Goal: Task Accomplishment & Management: Manage account settings

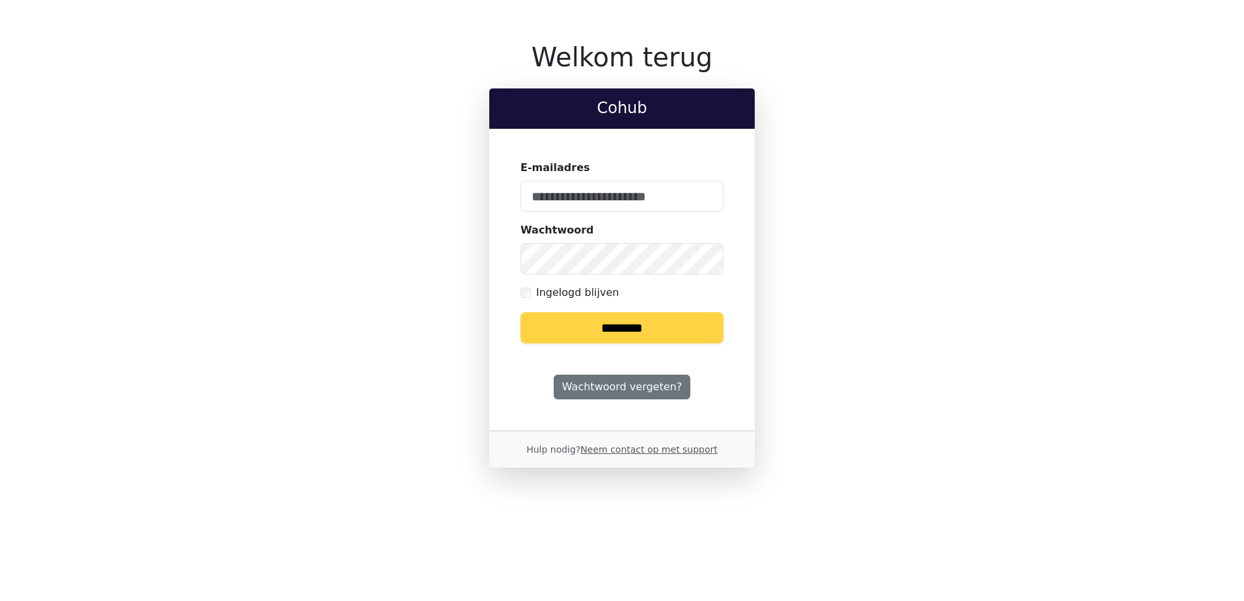
type input "**********"
click at [631, 317] on input "********" at bounding box center [621, 327] width 203 height 31
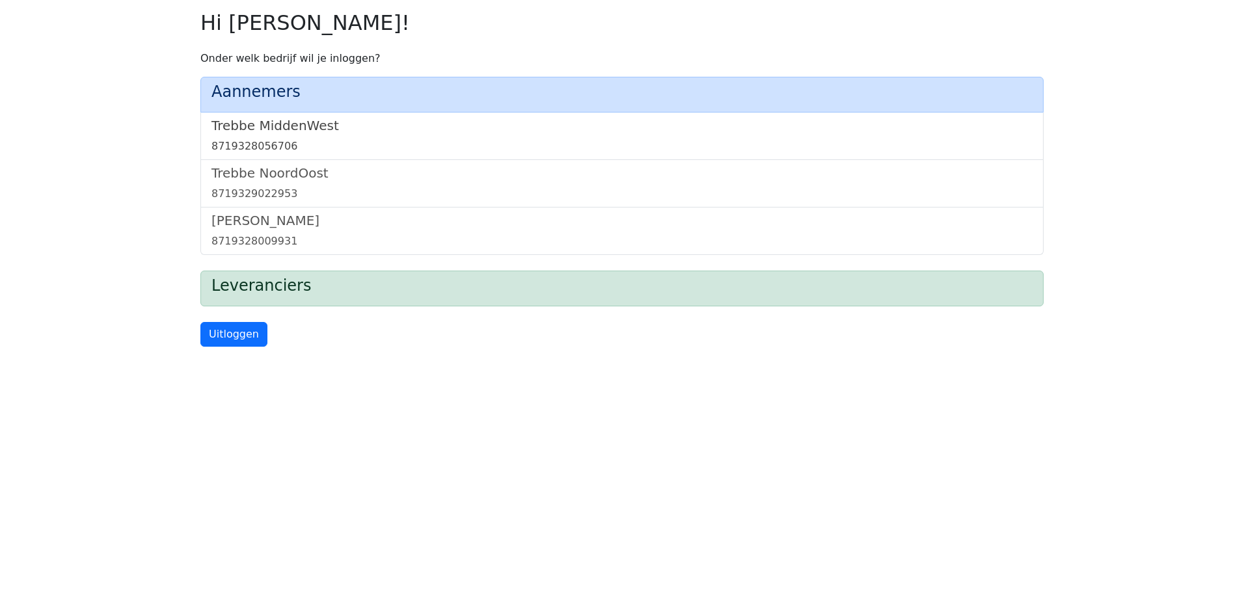
click at [280, 135] on link "Trebbe MiddenWest 8719328056706" at bounding box center [621, 136] width 821 height 36
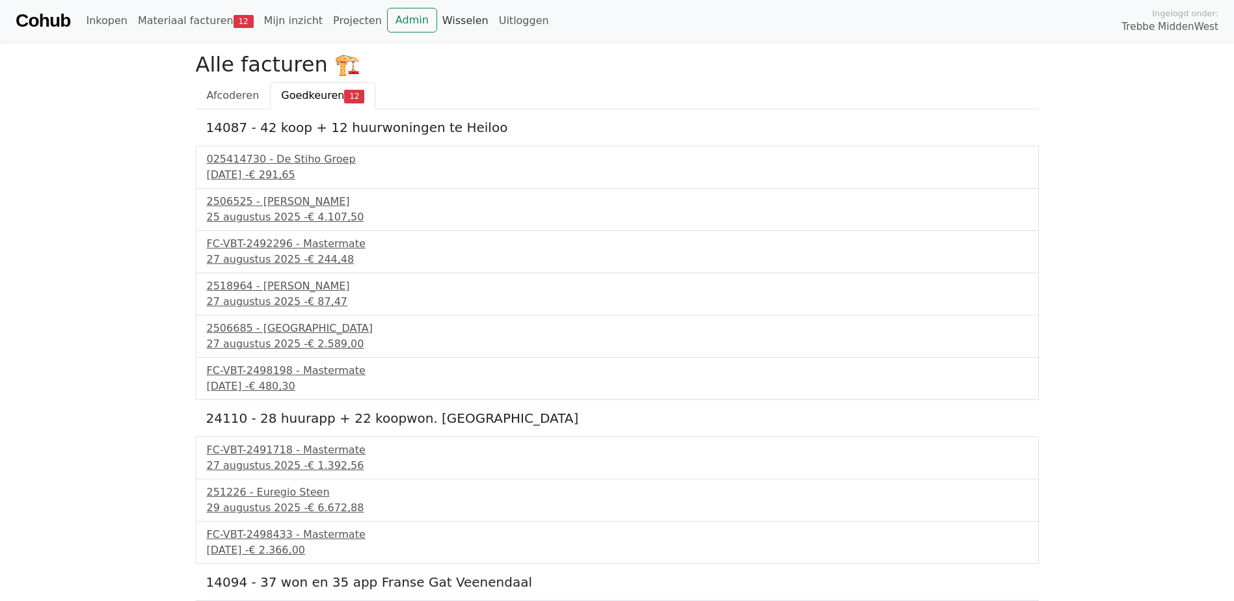
click at [438, 21] on link "Wisselen" at bounding box center [465, 21] width 57 height 26
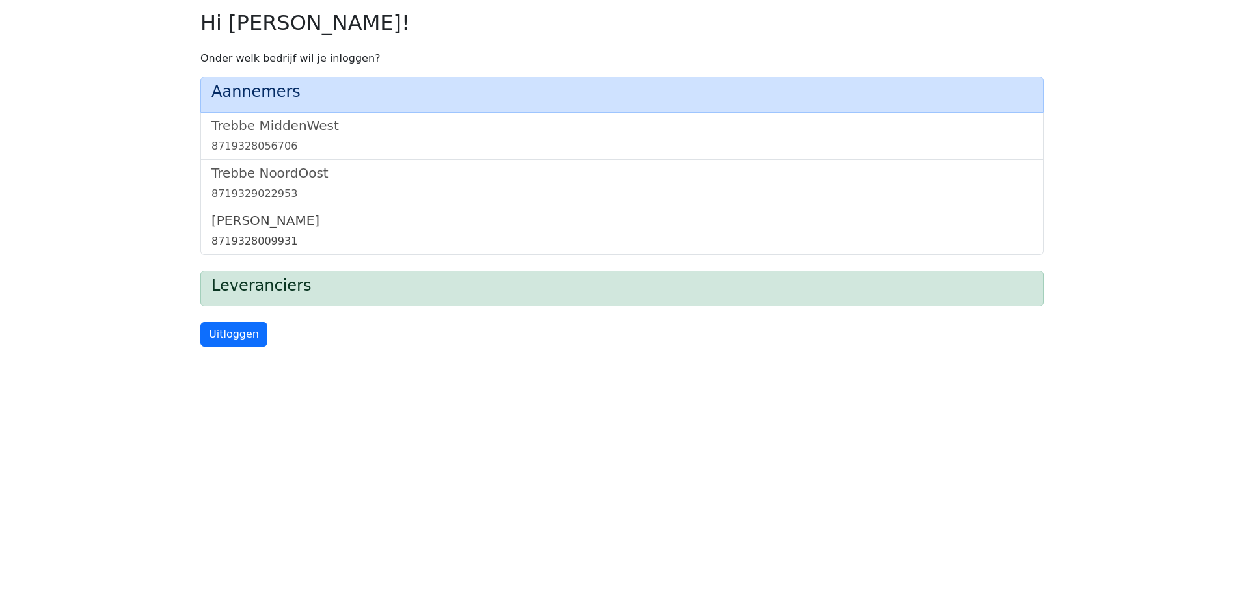
click at [258, 228] on h5 "Trebbe Wonen" at bounding box center [621, 221] width 821 height 16
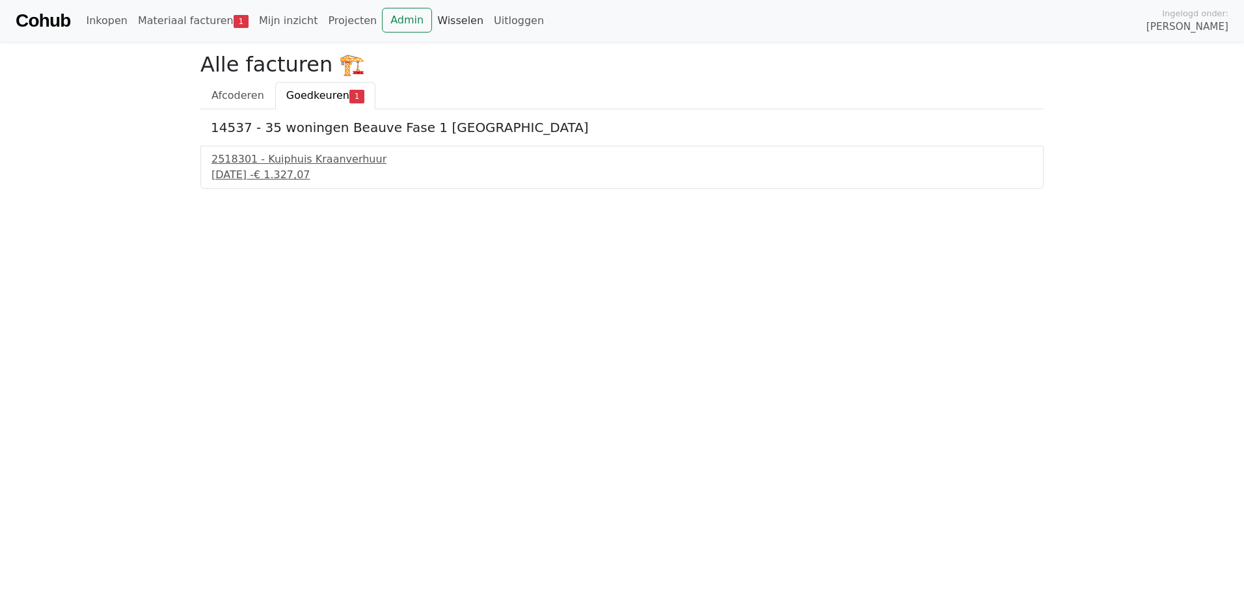
click at [434, 21] on link "Wisselen" at bounding box center [460, 21] width 57 height 26
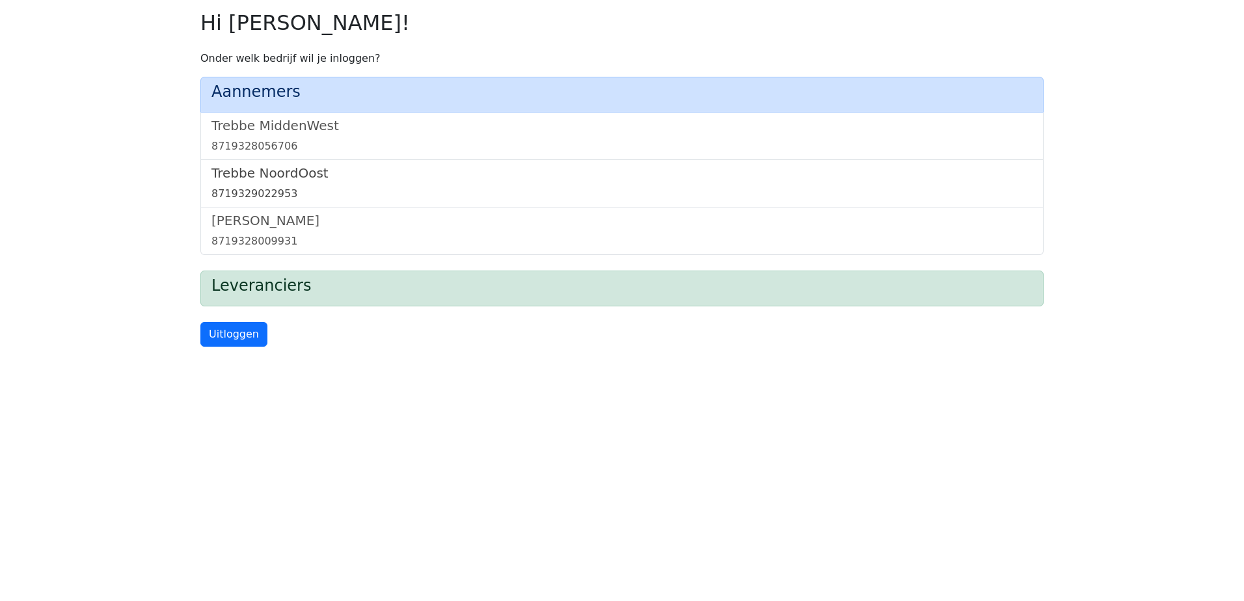
click at [297, 184] on link "[GEOGRAPHIC_DATA] 8719329022953" at bounding box center [621, 183] width 821 height 36
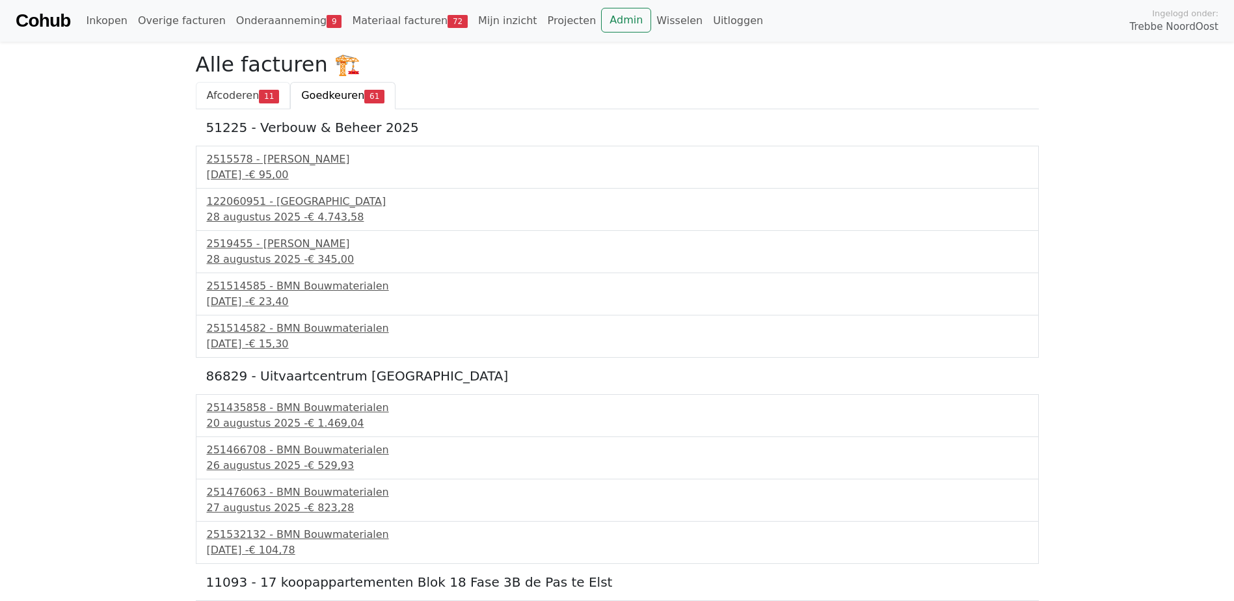
click at [236, 101] on span "Afcoderen" at bounding box center [233, 95] width 53 height 12
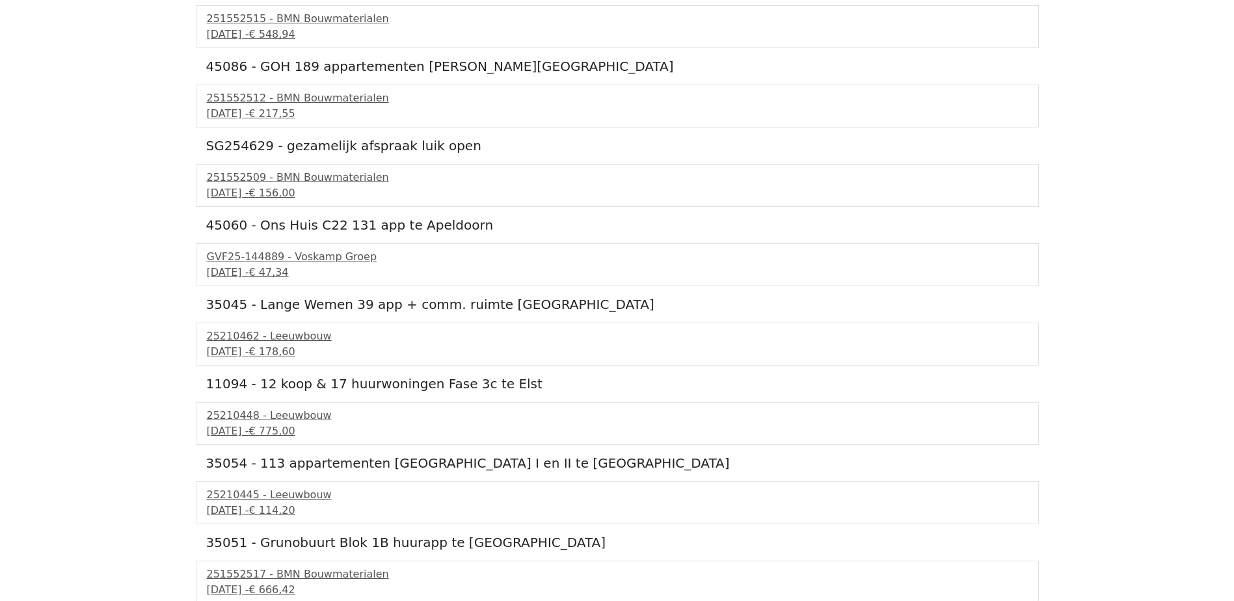
scroll to position [344, 0]
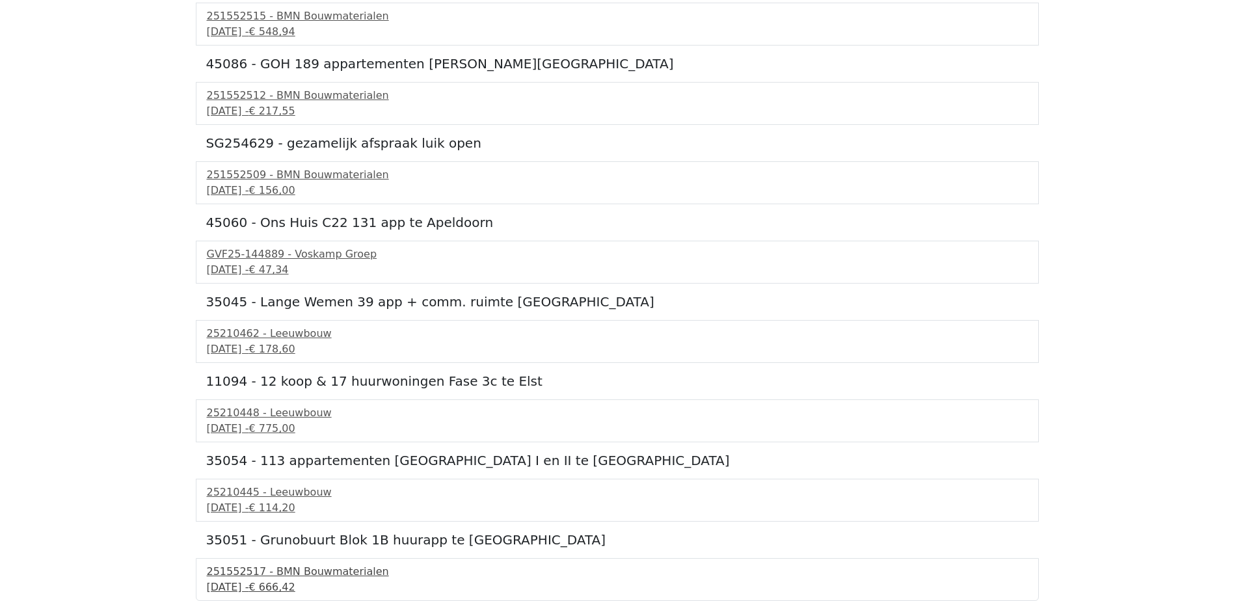
click at [317, 572] on div "251552517 - BMN Bouwmaterialen" at bounding box center [617, 572] width 821 height 16
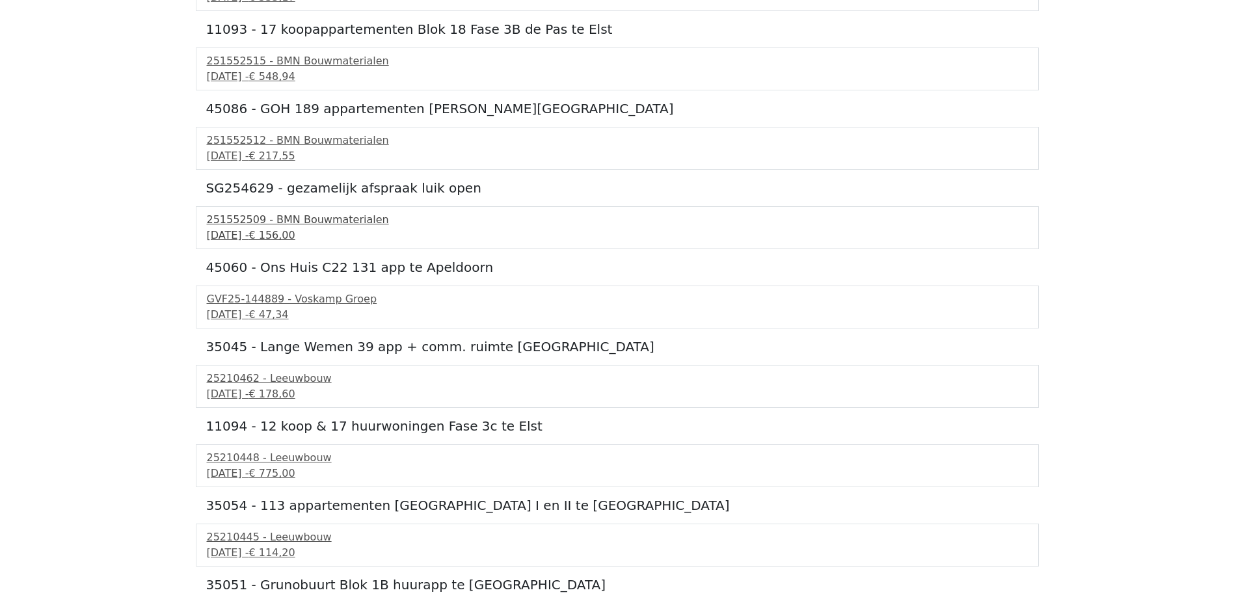
scroll to position [279, 0]
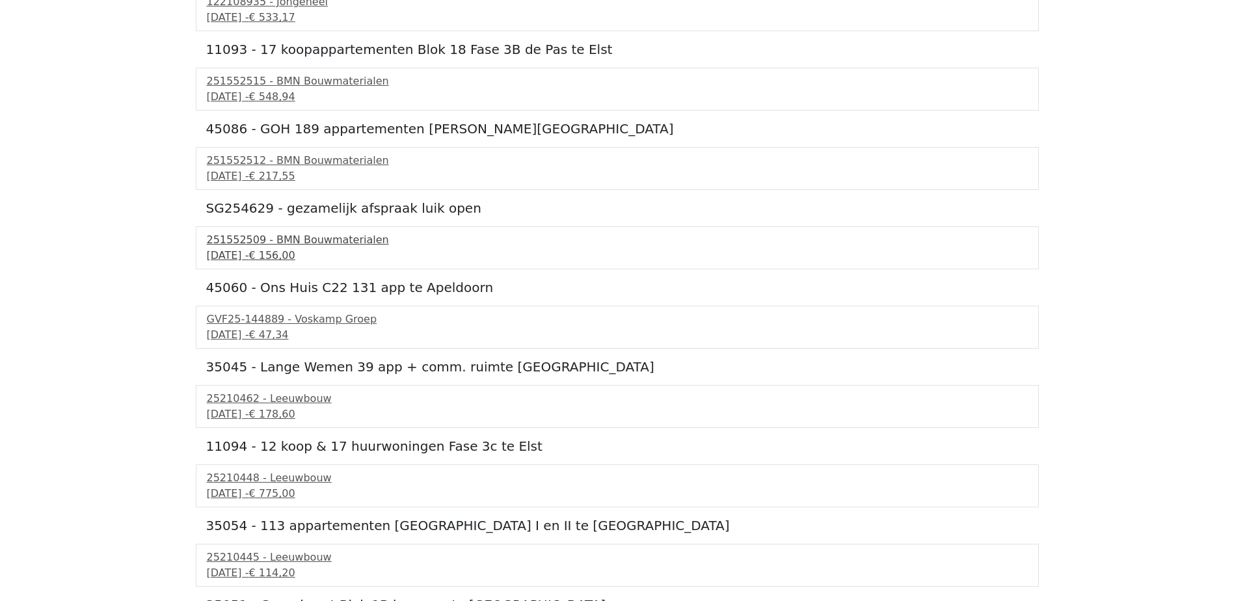
click at [334, 244] on div "251552509 - BMN Bouwmaterialen" at bounding box center [617, 240] width 821 height 16
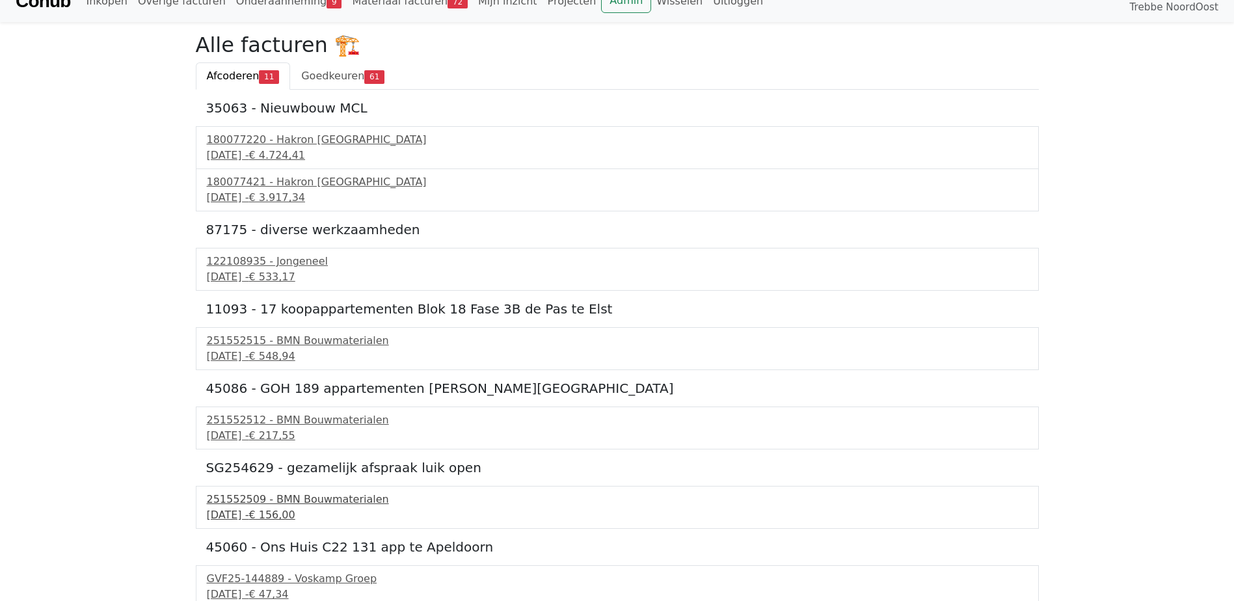
scroll to position [0, 0]
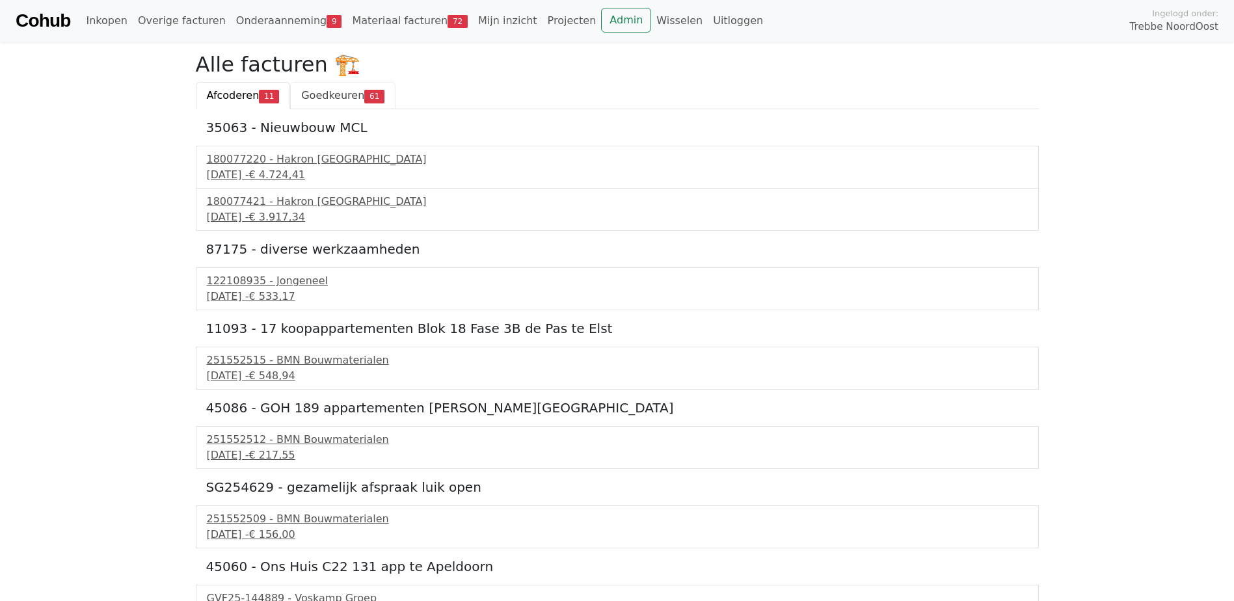
click at [331, 94] on span "Goedkeuren" at bounding box center [332, 95] width 63 height 12
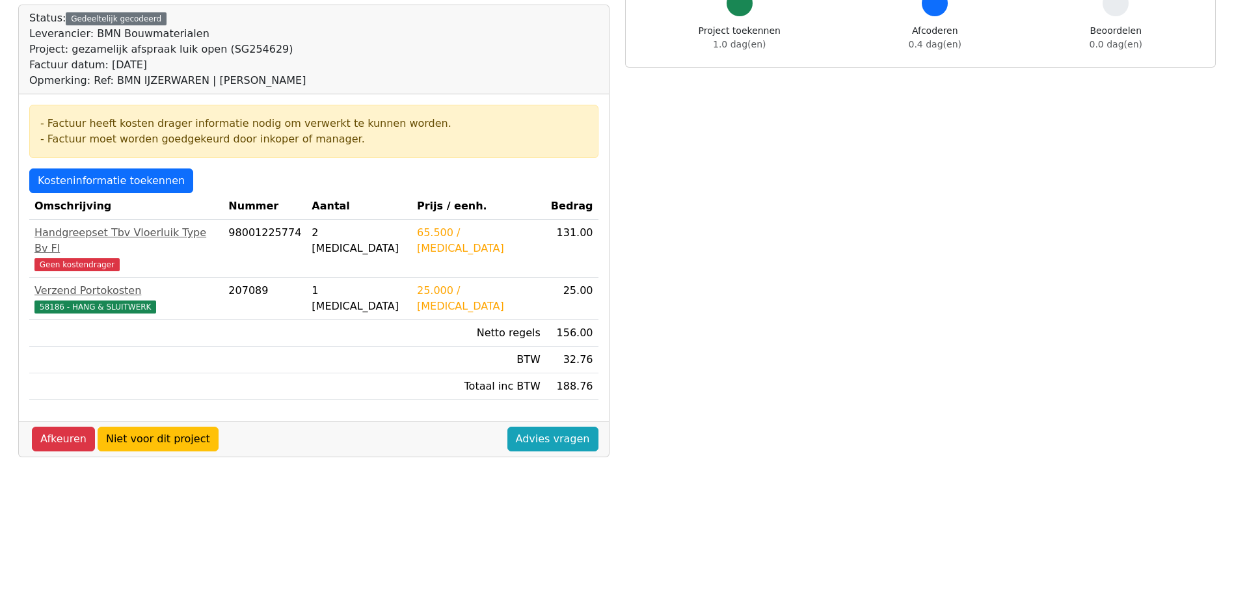
scroll to position [130, 0]
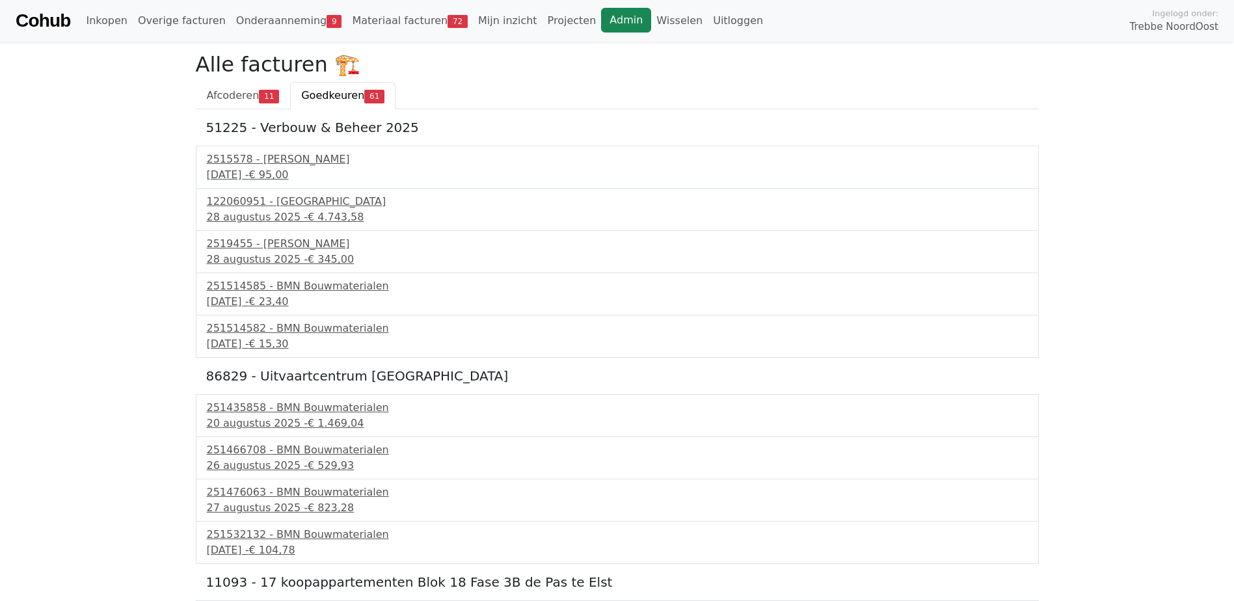
click at [601, 21] on link "Admin" at bounding box center [626, 20] width 50 height 25
